Goal: Task Accomplishment & Management: Use online tool/utility

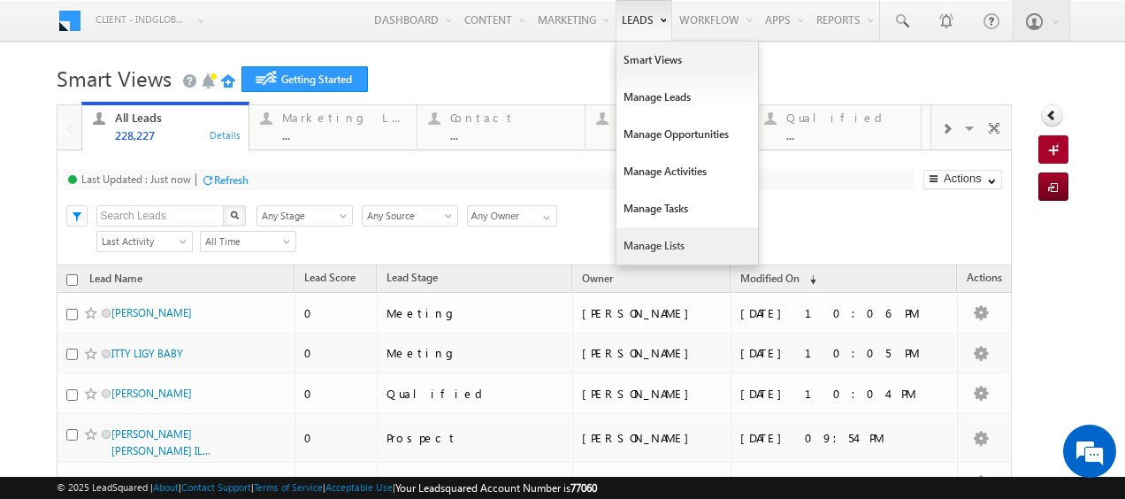
click at [637, 239] on link "Manage Lists" at bounding box center [687, 245] width 142 height 37
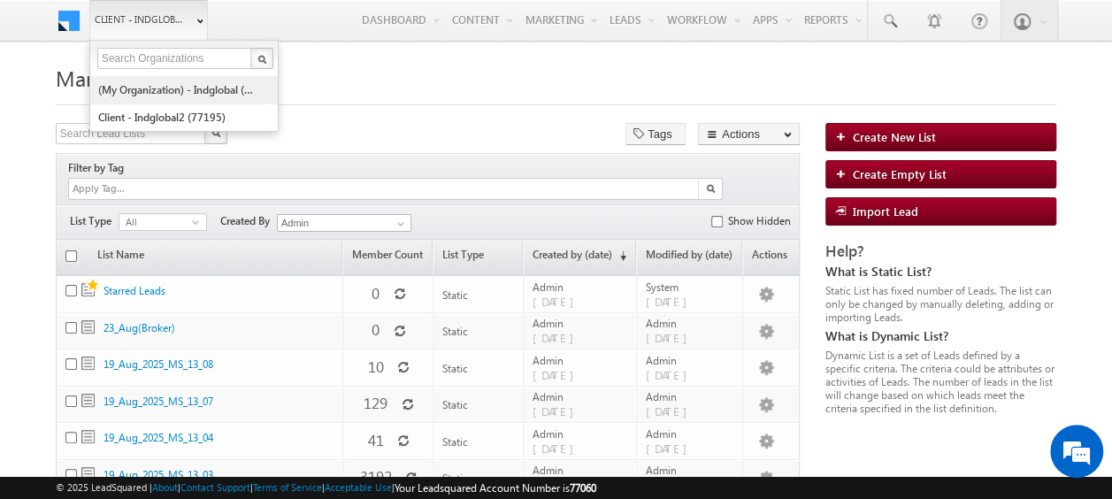
click at [177, 81] on link "(My Organization) - indglobal (48060)" at bounding box center [178, 89] width 162 height 27
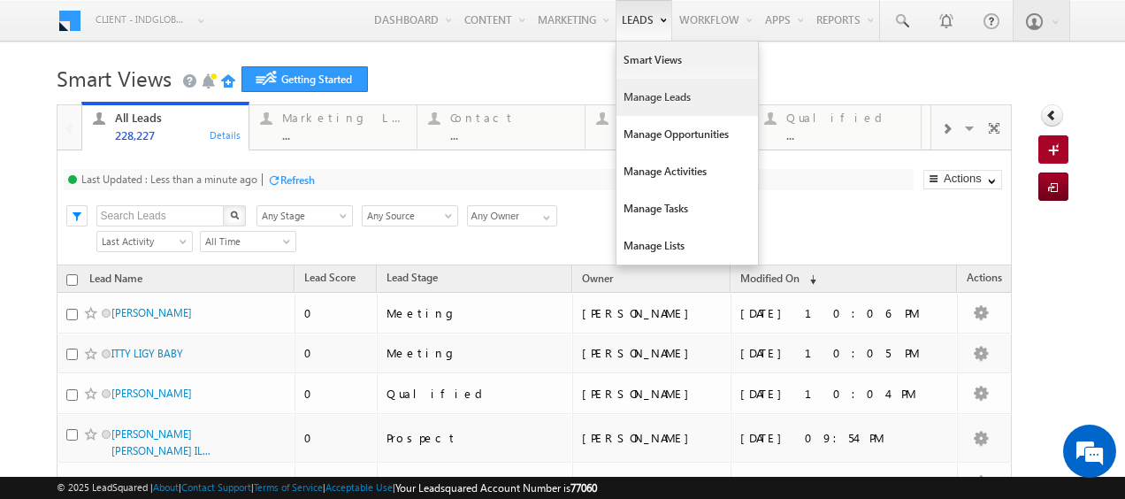
click at [649, 98] on link "Manage Leads" at bounding box center [687, 97] width 142 height 37
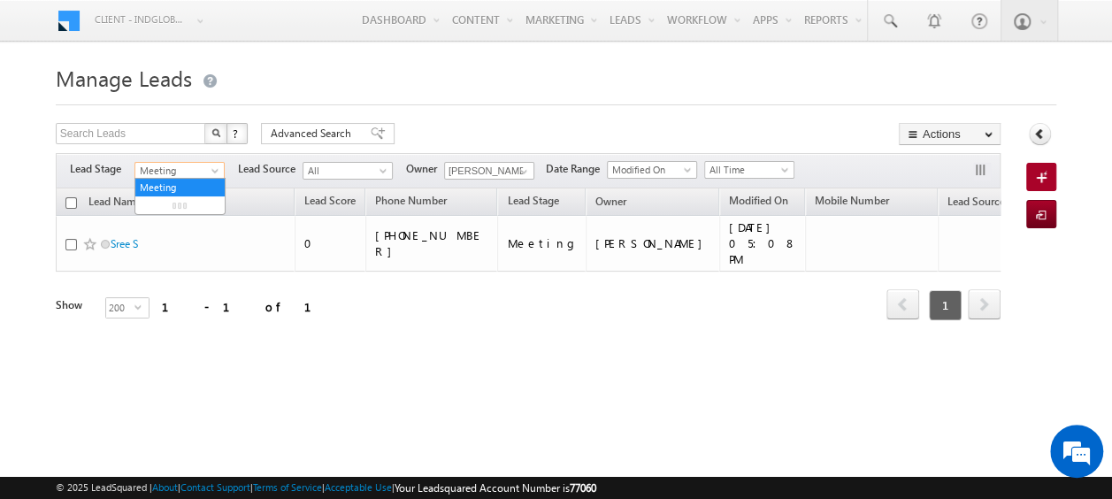
click at [218, 167] on span at bounding box center [217, 174] width 14 height 14
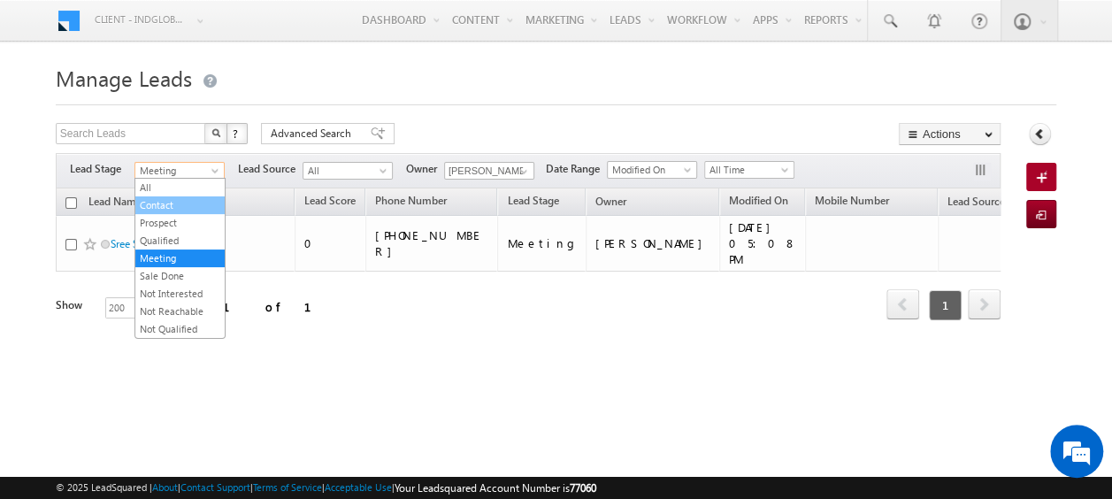
click at [173, 205] on link "Contact" at bounding box center [179, 205] width 89 height 16
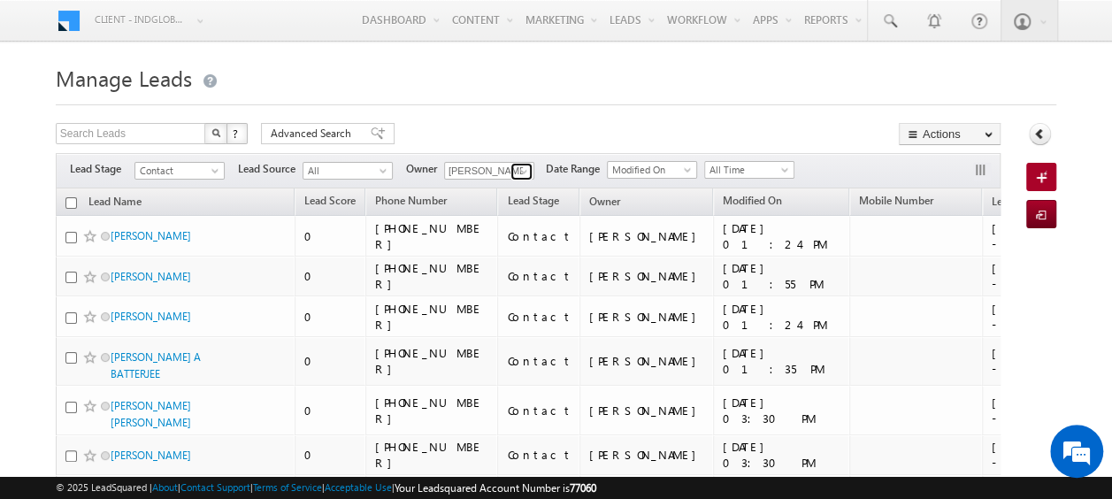
click at [522, 172] on span at bounding box center [524, 172] width 14 height 14
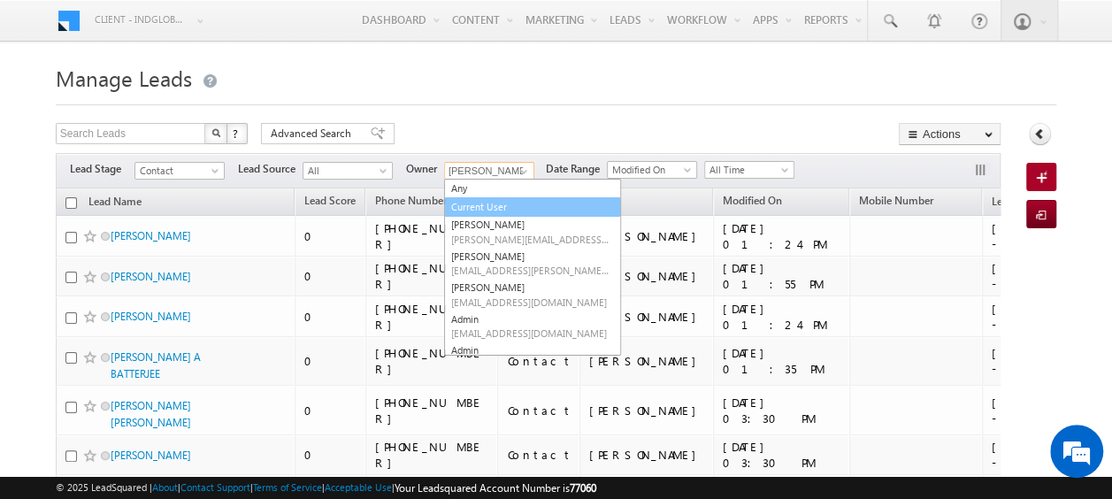
click at [509, 204] on link "Current User" at bounding box center [532, 207] width 177 height 20
type input "Current User"
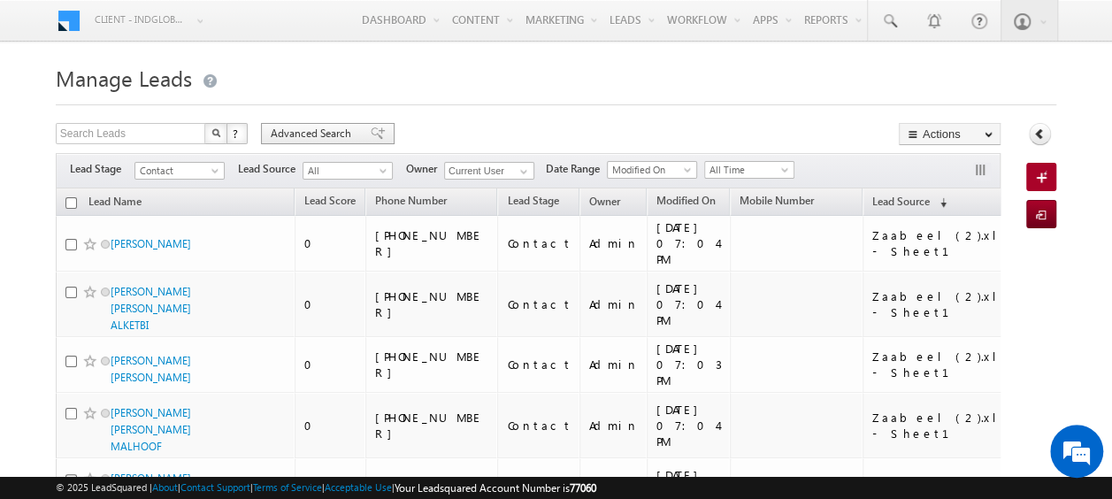
click at [297, 133] on span "Advanced Search" at bounding box center [314, 134] width 86 height 16
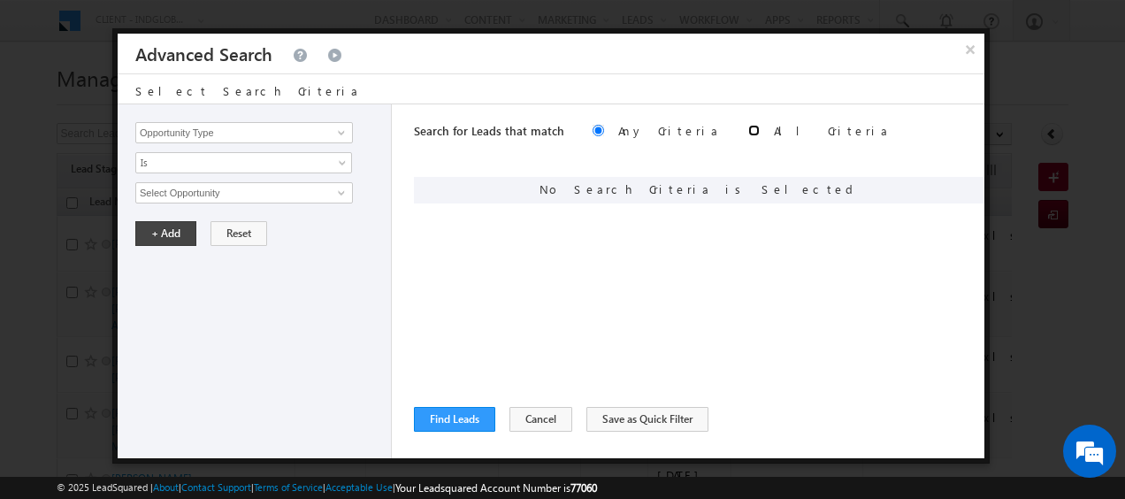
click at [748, 131] on input "radio" at bounding box center [753, 130] width 11 height 11
radio input "true"
click at [338, 130] on span at bounding box center [341, 133] width 14 height 14
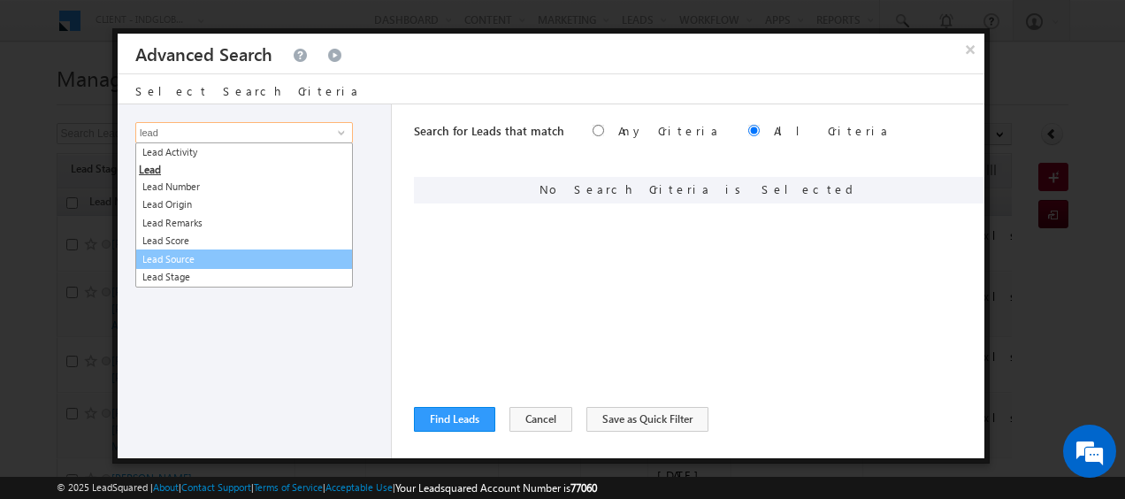
click at [205, 259] on link "Lead Source" at bounding box center [244, 259] width 218 height 20
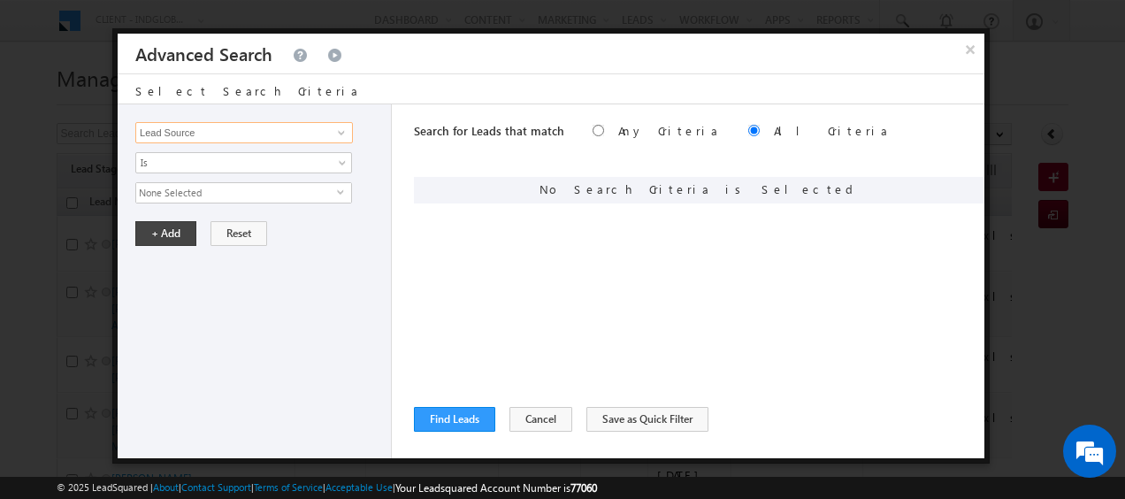
type input "Lead Source"
click at [340, 193] on span "select" at bounding box center [344, 192] width 14 height 8
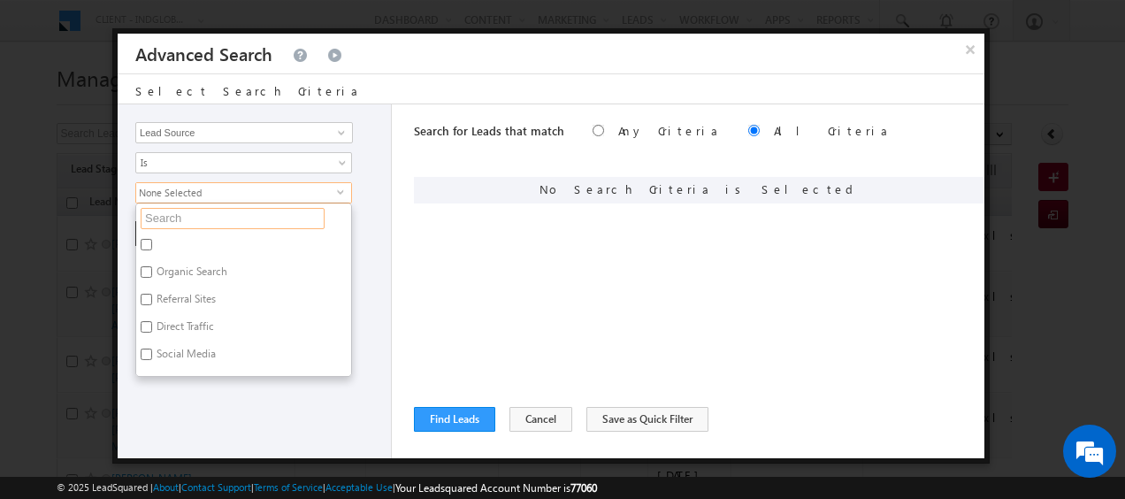
click at [239, 211] on input "text" at bounding box center [233, 218] width 184 height 21
type input "ua"
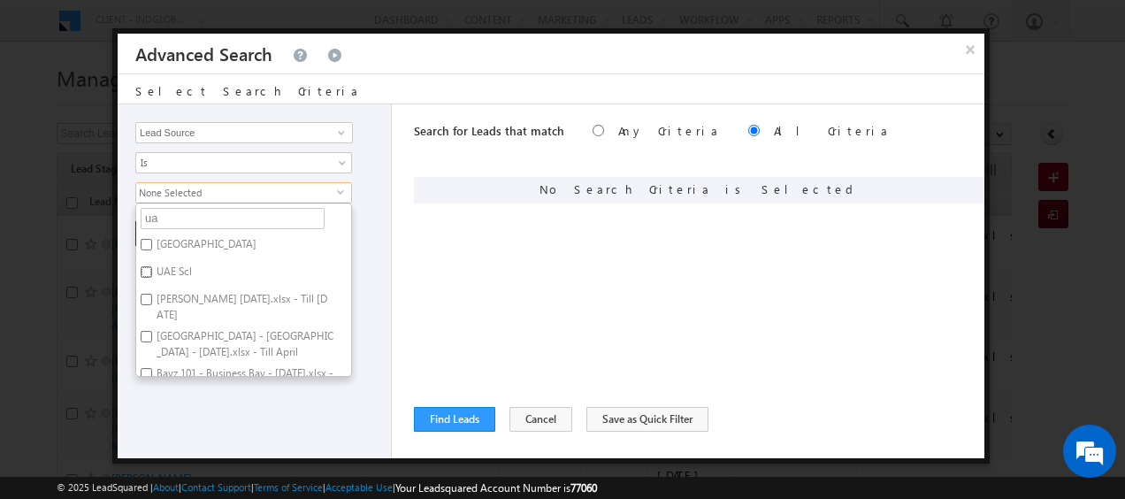
click at [149, 269] on input "UAE Scl" at bounding box center [146, 271] width 11 height 11
checkbox input "true"
click at [379, 230] on div "+ Add Reset" at bounding box center [258, 233] width 247 height 25
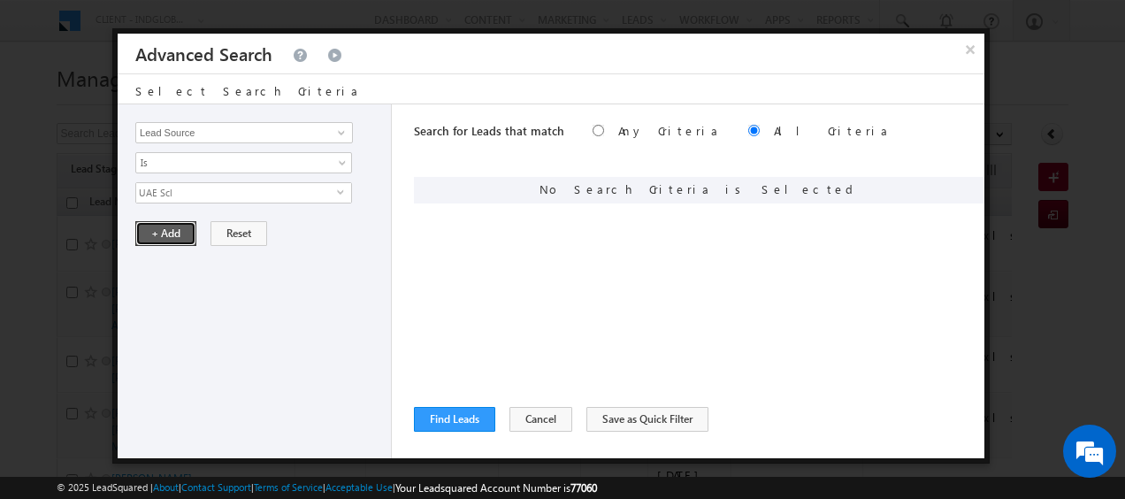
click at [176, 221] on button "+ Add" at bounding box center [165, 233] width 61 height 25
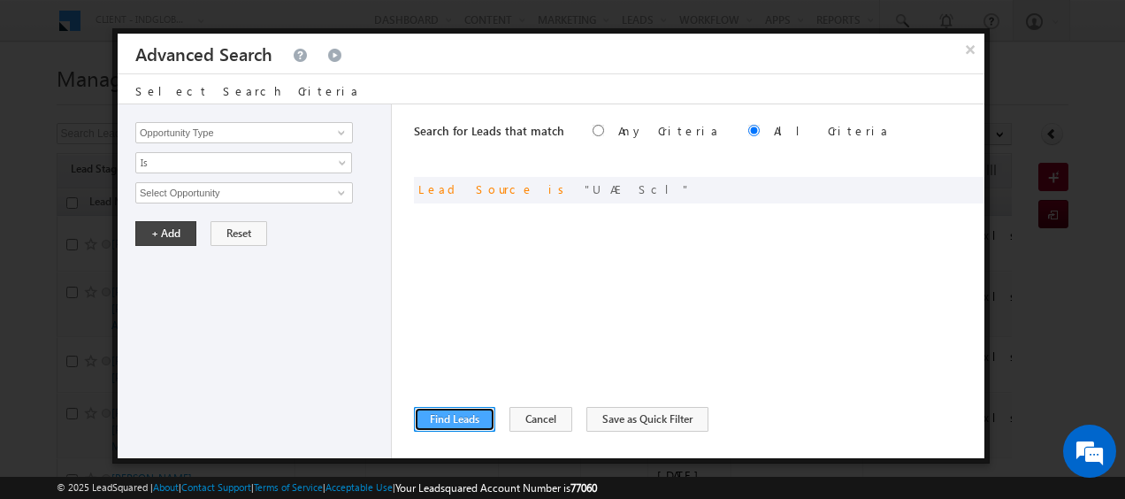
click at [455, 412] on button "Find Leads" at bounding box center [454, 419] width 81 height 25
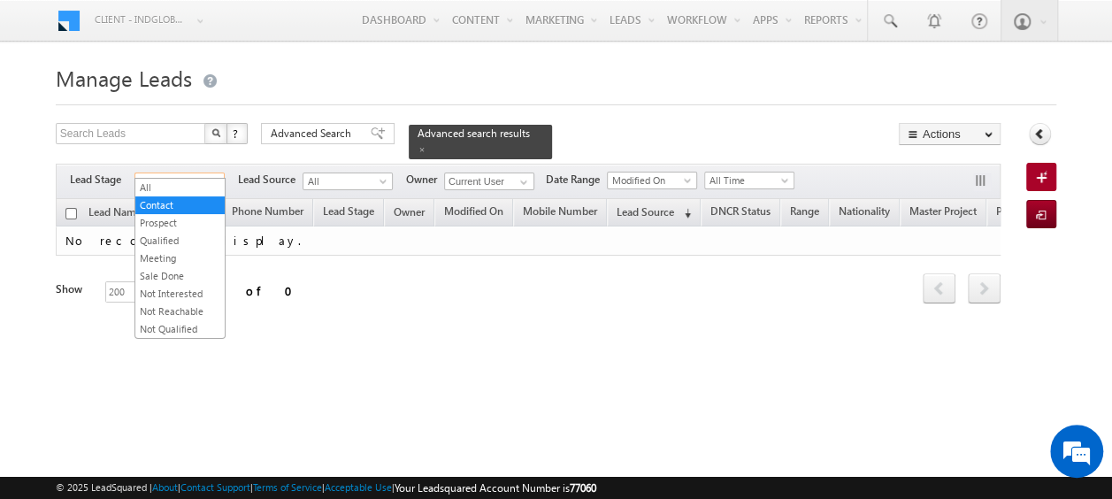
click at [211, 178] on span at bounding box center [217, 185] width 14 height 14
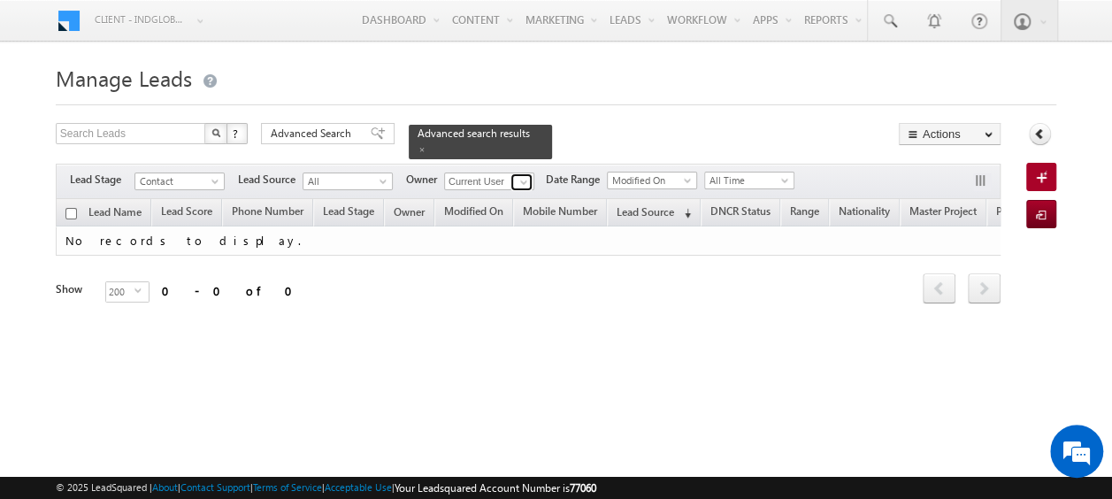
click at [522, 175] on span at bounding box center [524, 182] width 14 height 14
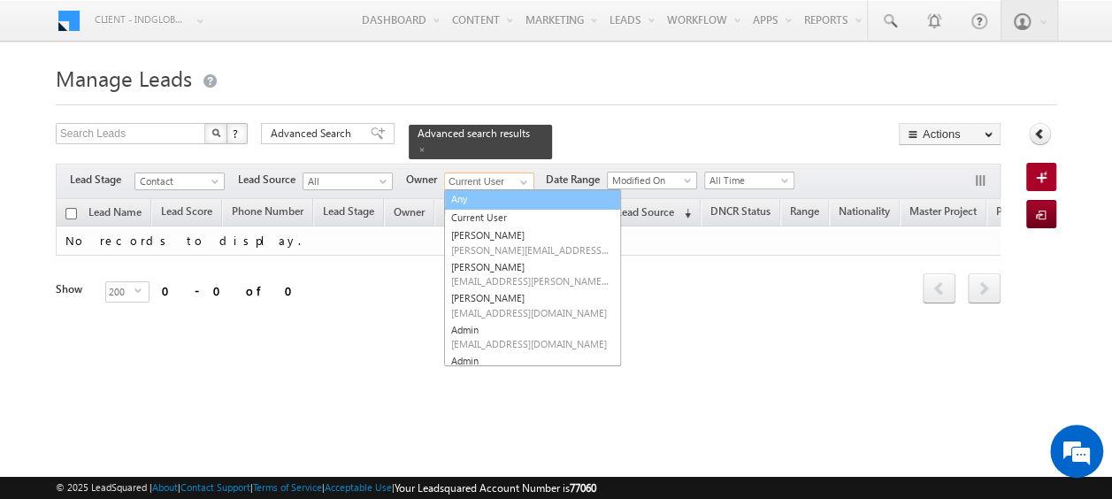
click at [499, 193] on link "Any" at bounding box center [532, 199] width 177 height 20
type input "Any"
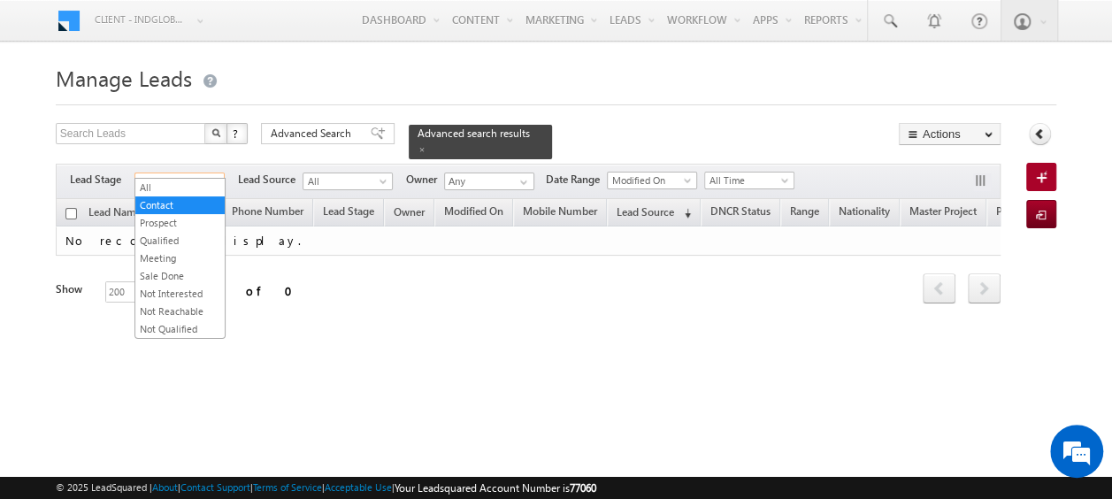
click at [216, 173] on span "Contact" at bounding box center [177, 181] width 84 height 16
click at [182, 292] on link "Not Interested" at bounding box center [179, 294] width 89 height 16
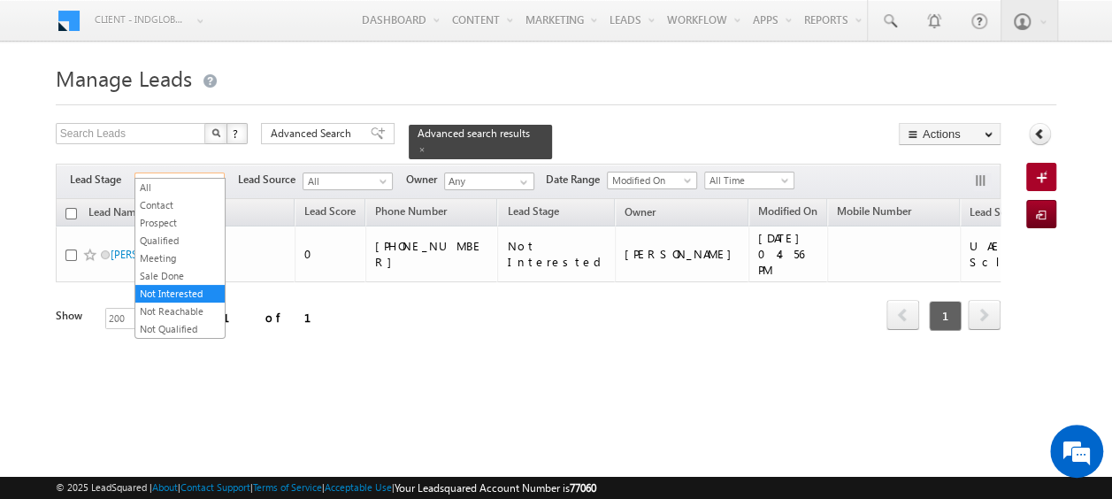
click at [219, 172] on link "Not Interested" at bounding box center [179, 181] width 90 height 18
click at [187, 304] on link "Not Reachable" at bounding box center [179, 311] width 89 height 16
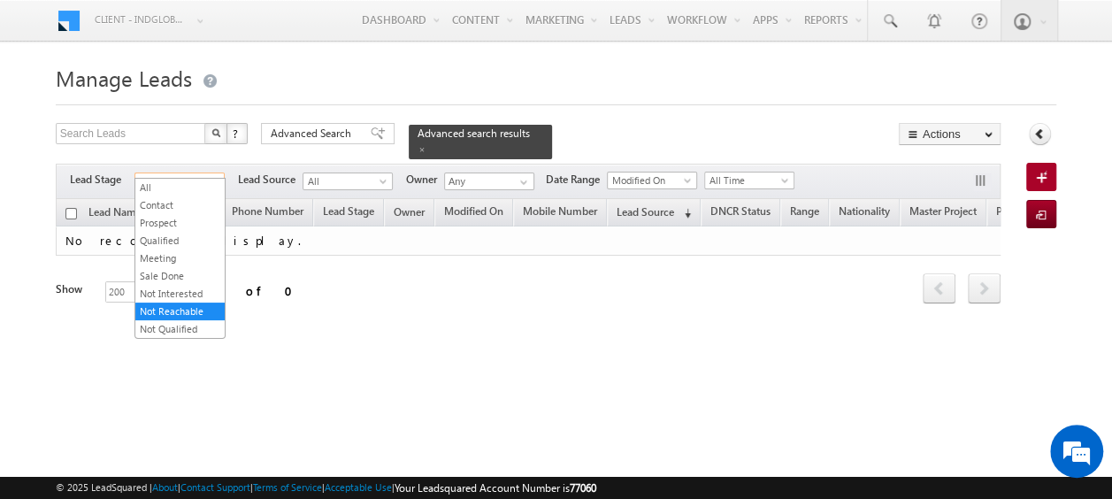
click at [217, 178] on span at bounding box center [217, 185] width 14 height 14
click at [193, 328] on link "Not Qualified" at bounding box center [179, 329] width 89 height 16
click at [214, 178] on span at bounding box center [217, 185] width 14 height 14
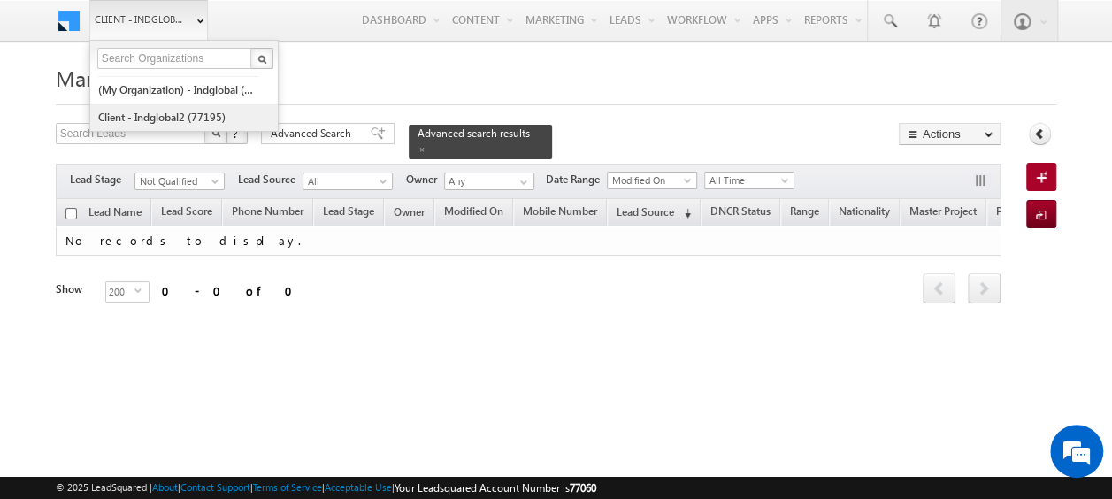
click at [171, 113] on link "Client - indglobal2 (77195)" at bounding box center [178, 116] width 162 height 27
